Goal: Task Accomplishment & Management: Use online tool/utility

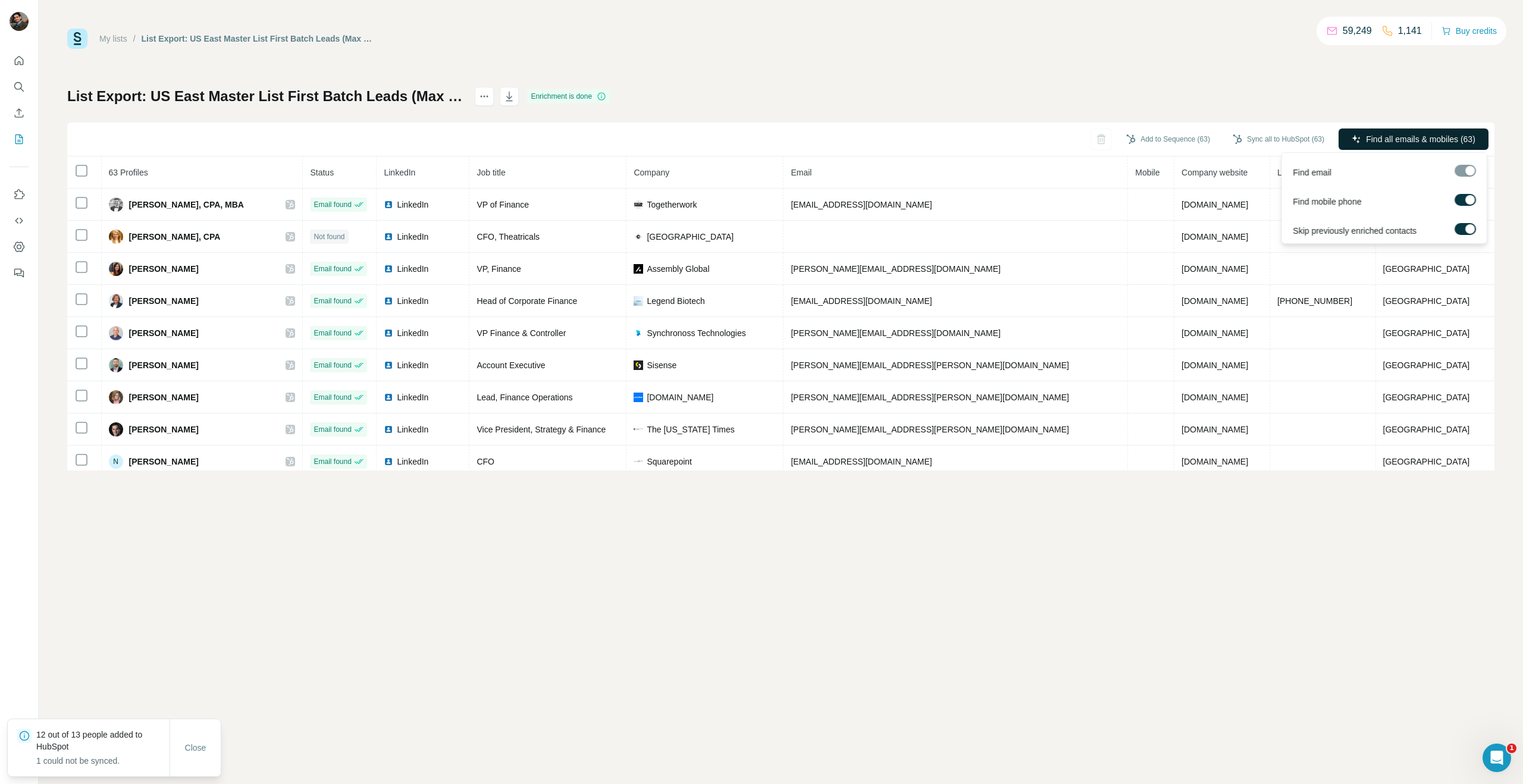
click at [1386, 130] on button "Find all emails & mobiles (63)" at bounding box center [1413, 139] width 150 height 21
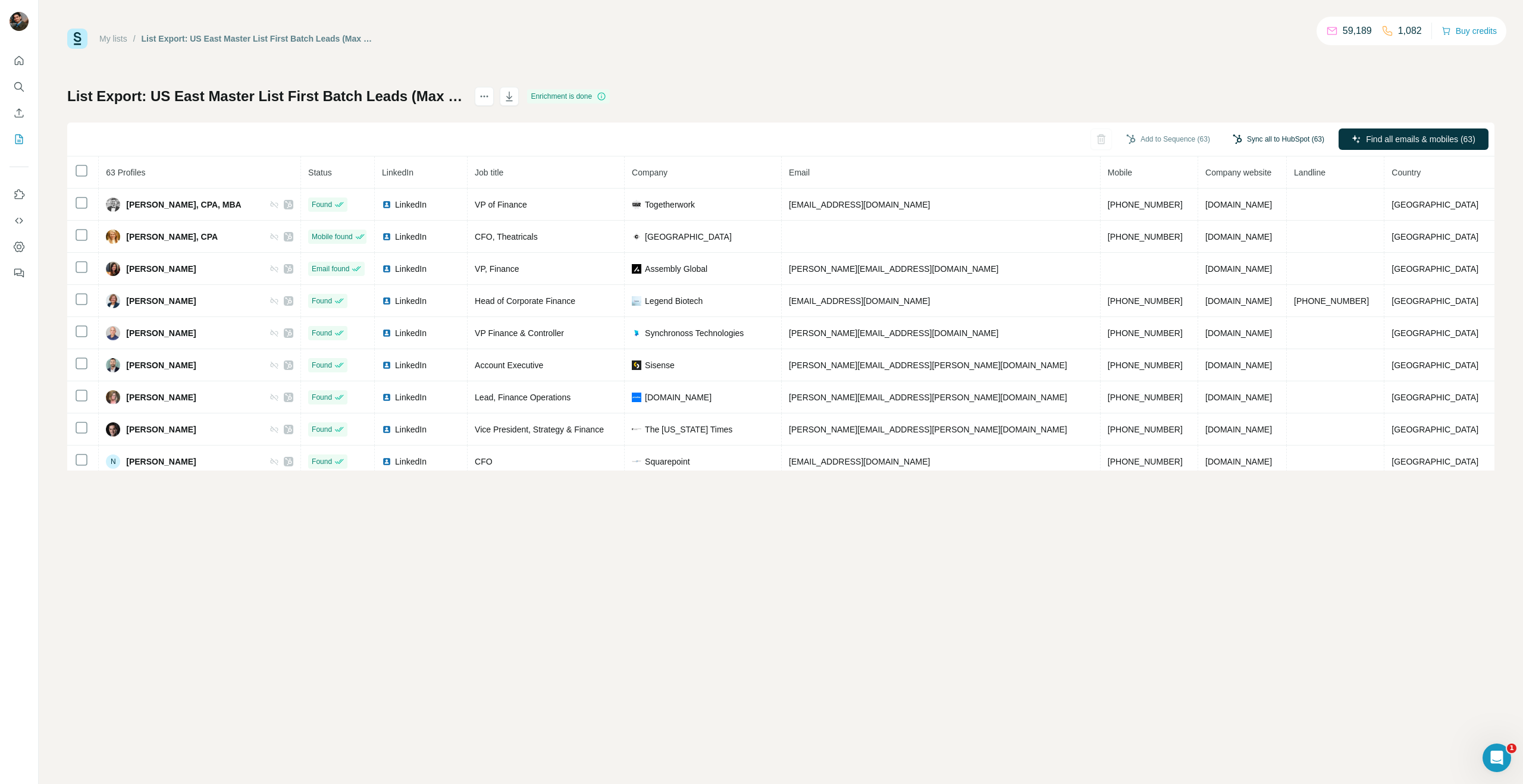
click at [1303, 136] on button "Sync all to HubSpot (63)" at bounding box center [1279, 139] width 108 height 18
click at [1290, 305] on button "Sync all to HubSpot" at bounding box center [1262, 299] width 132 height 24
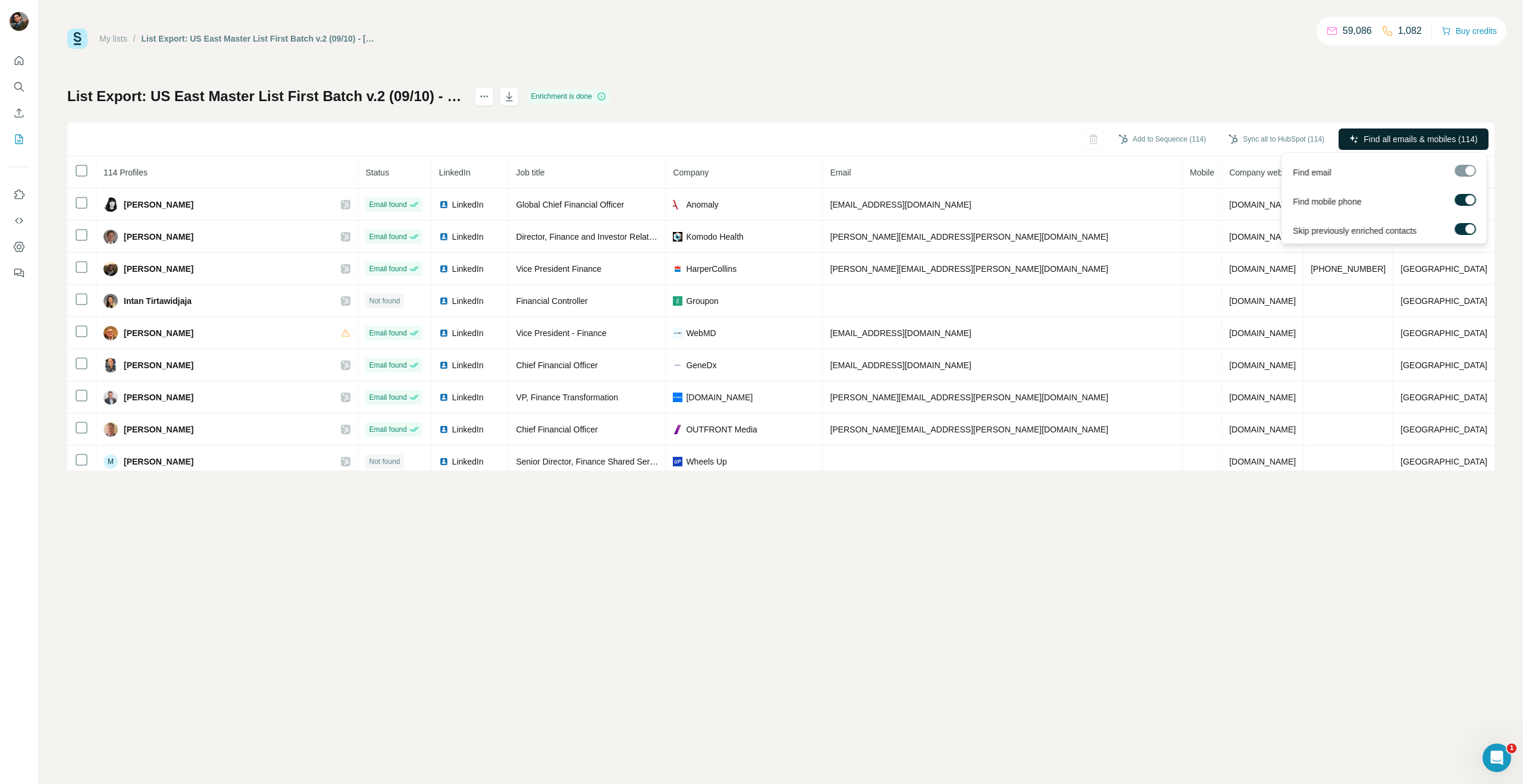
click at [1389, 145] on button "Find all emails & mobiles (114)" at bounding box center [1413, 139] width 150 height 21
